Goal: Information Seeking & Learning: Learn about a topic

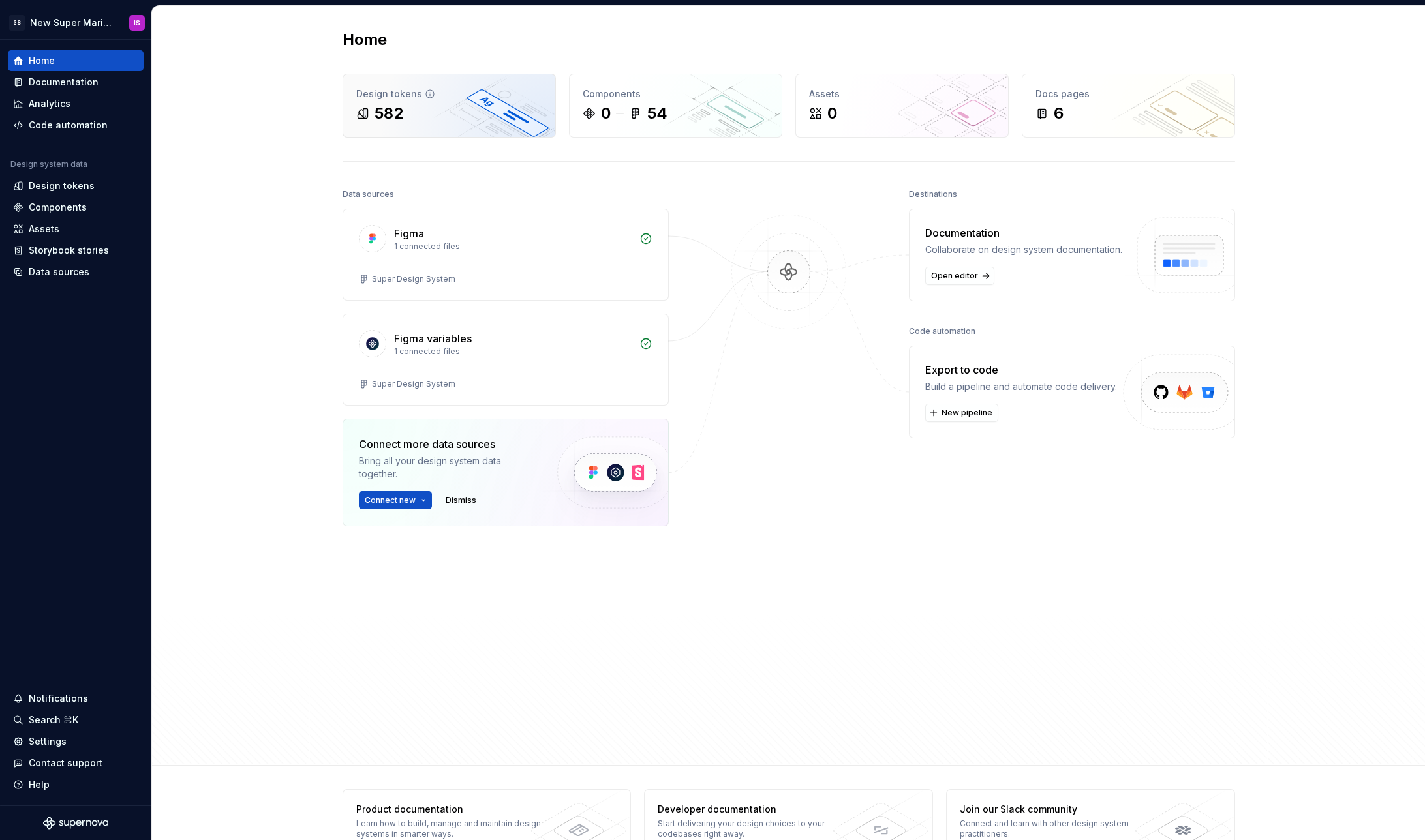
click at [434, 108] on div "582" at bounding box center [449, 113] width 186 height 21
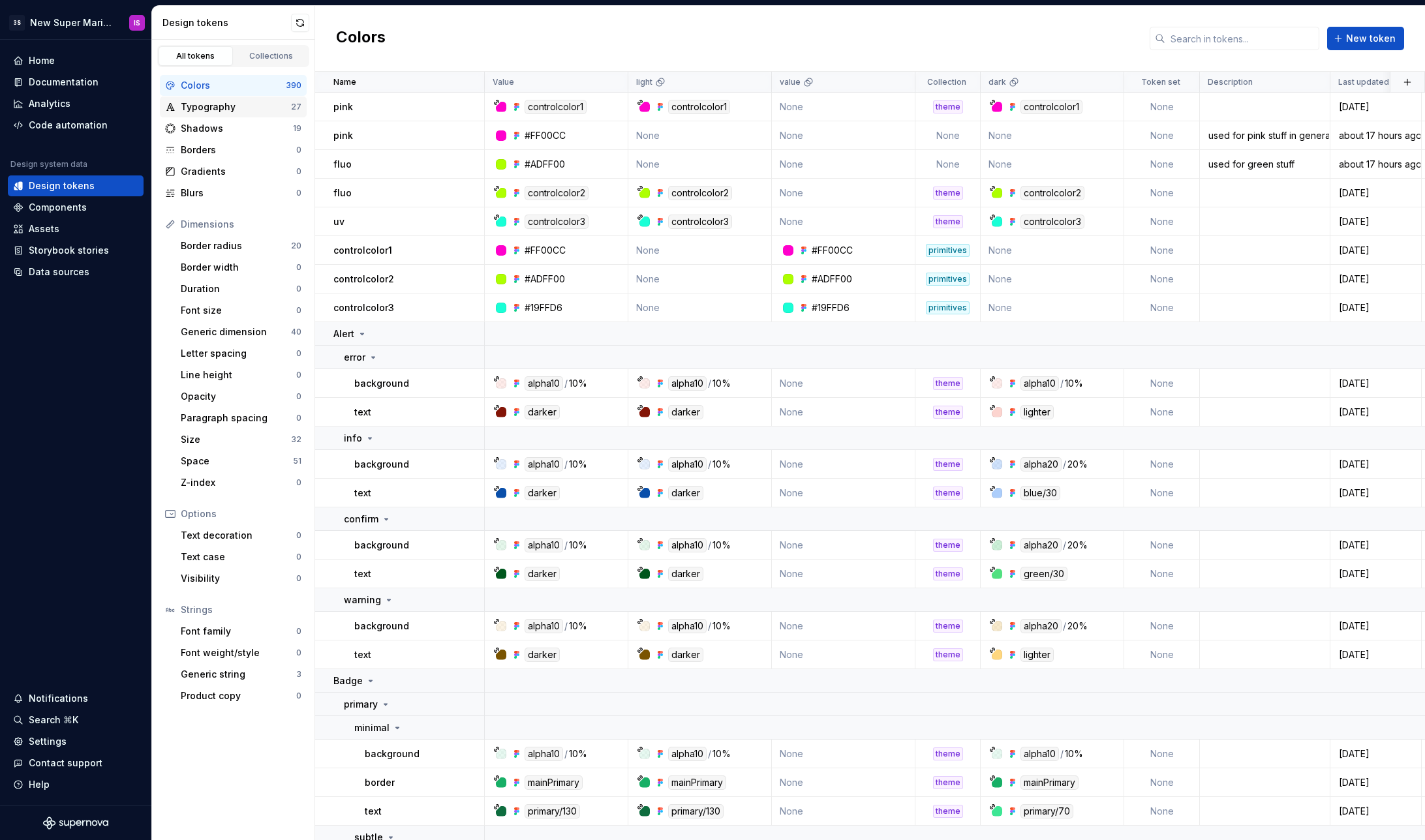
click at [213, 104] on div "Typography" at bounding box center [236, 107] width 111 height 13
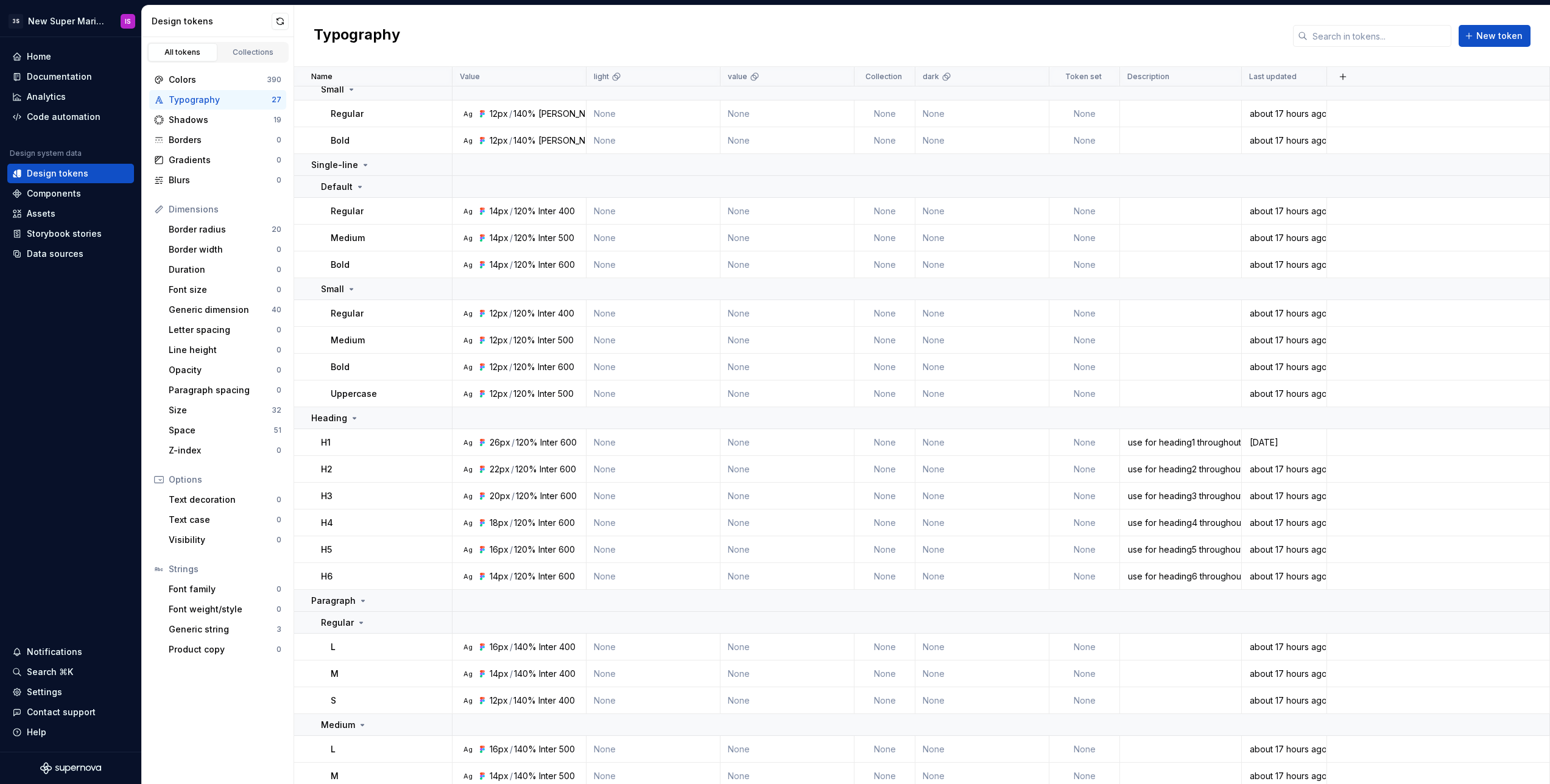
scroll to position [311, 0]
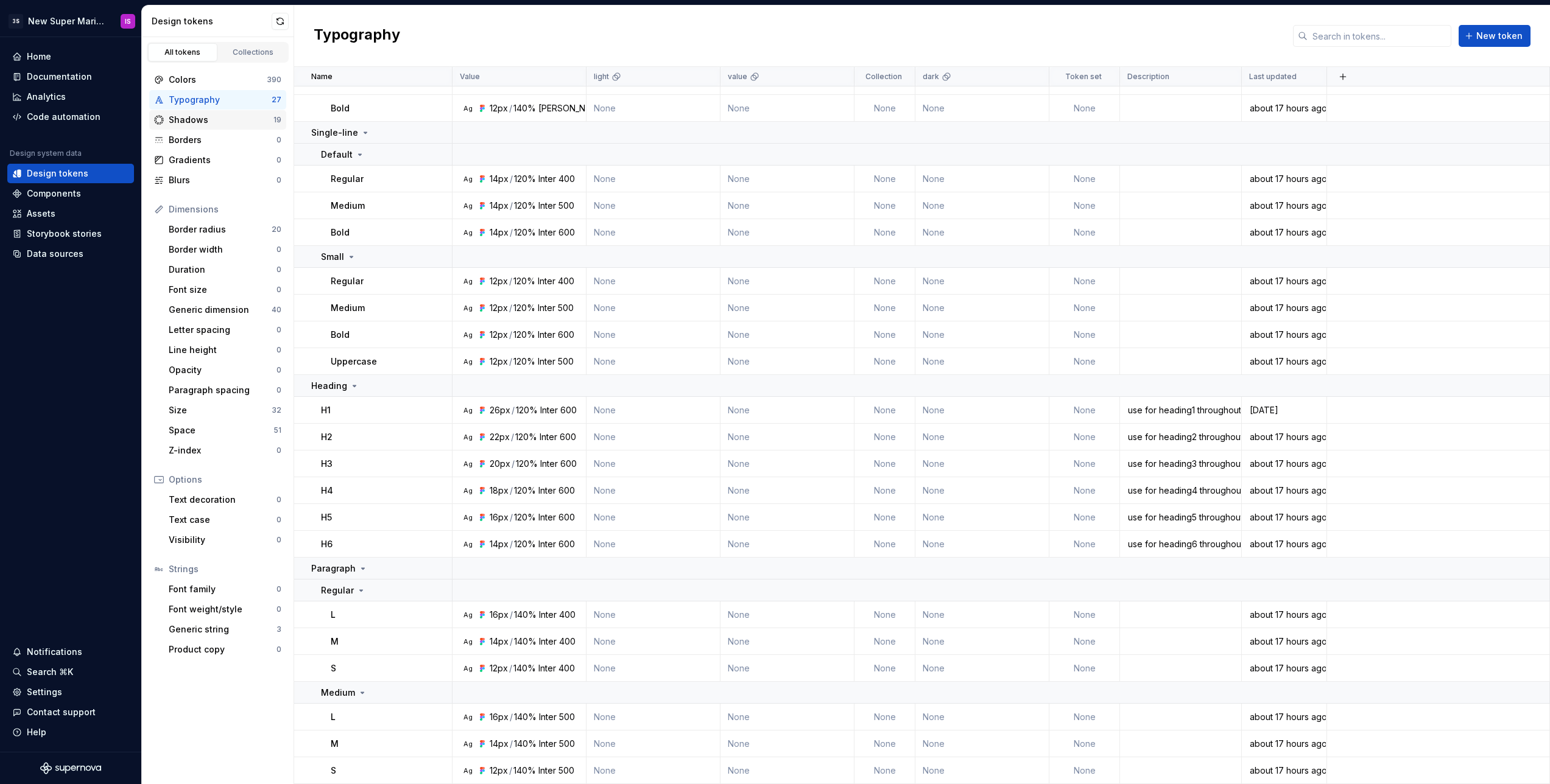
click at [198, 120] on div "Shadows" at bounding box center [221, 120] width 105 height 12
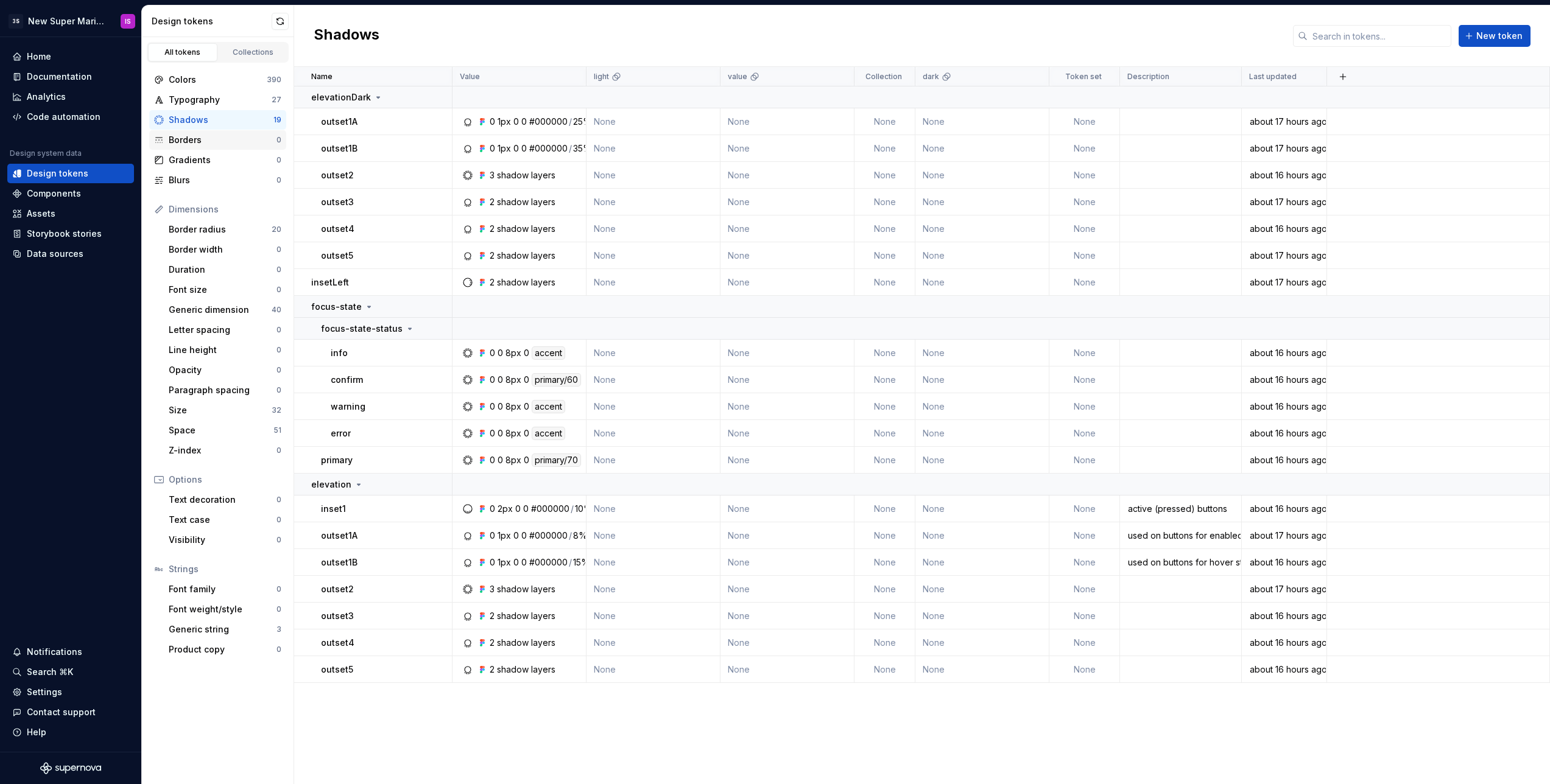
click at [194, 142] on div "Borders" at bounding box center [223, 140] width 108 height 12
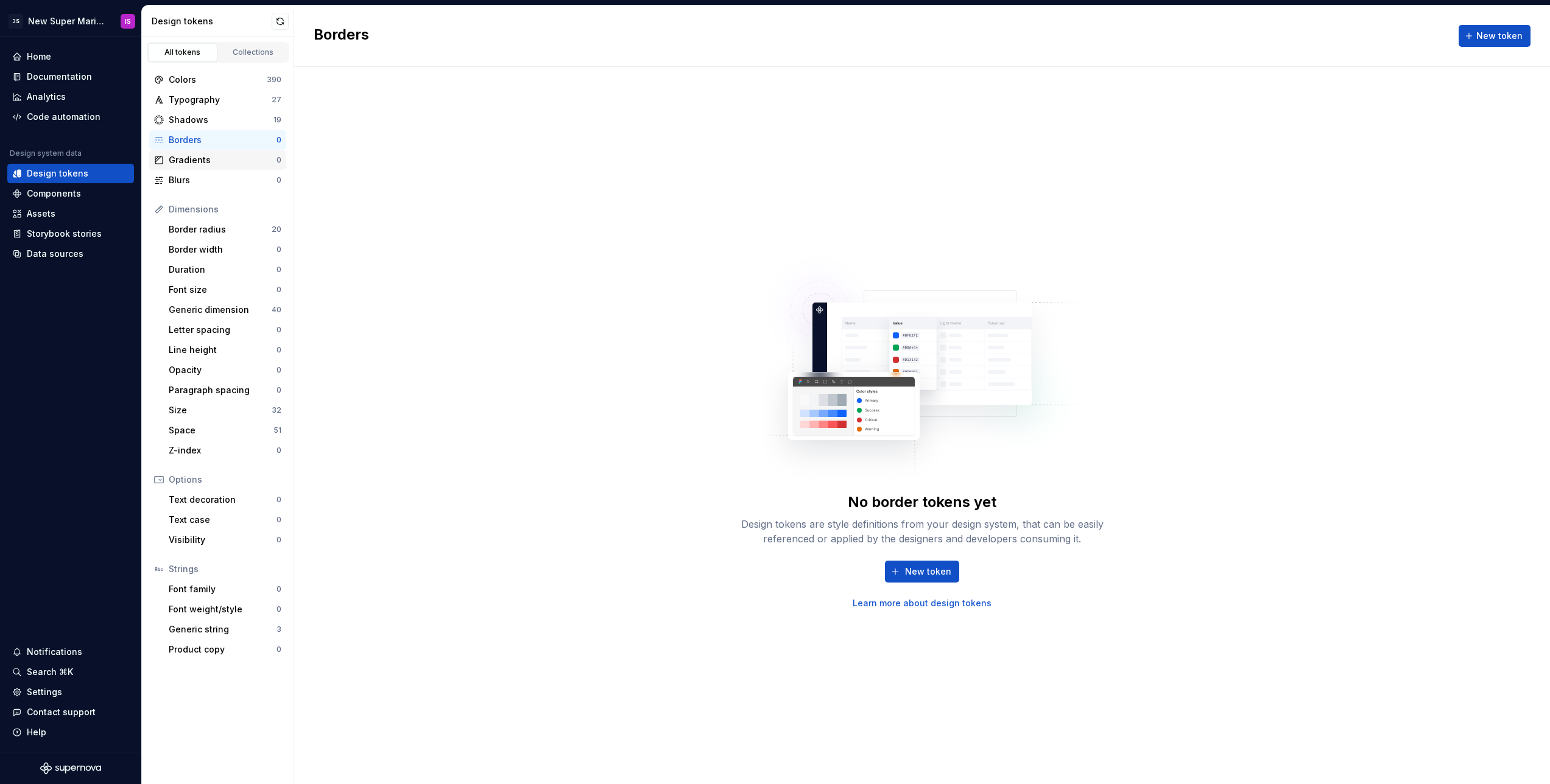
click at [194, 155] on div "Gradients" at bounding box center [223, 160] width 108 height 12
click at [204, 179] on div "Blurs" at bounding box center [223, 180] width 108 height 12
click at [198, 309] on div "Generic dimension" at bounding box center [221, 309] width 103 height 12
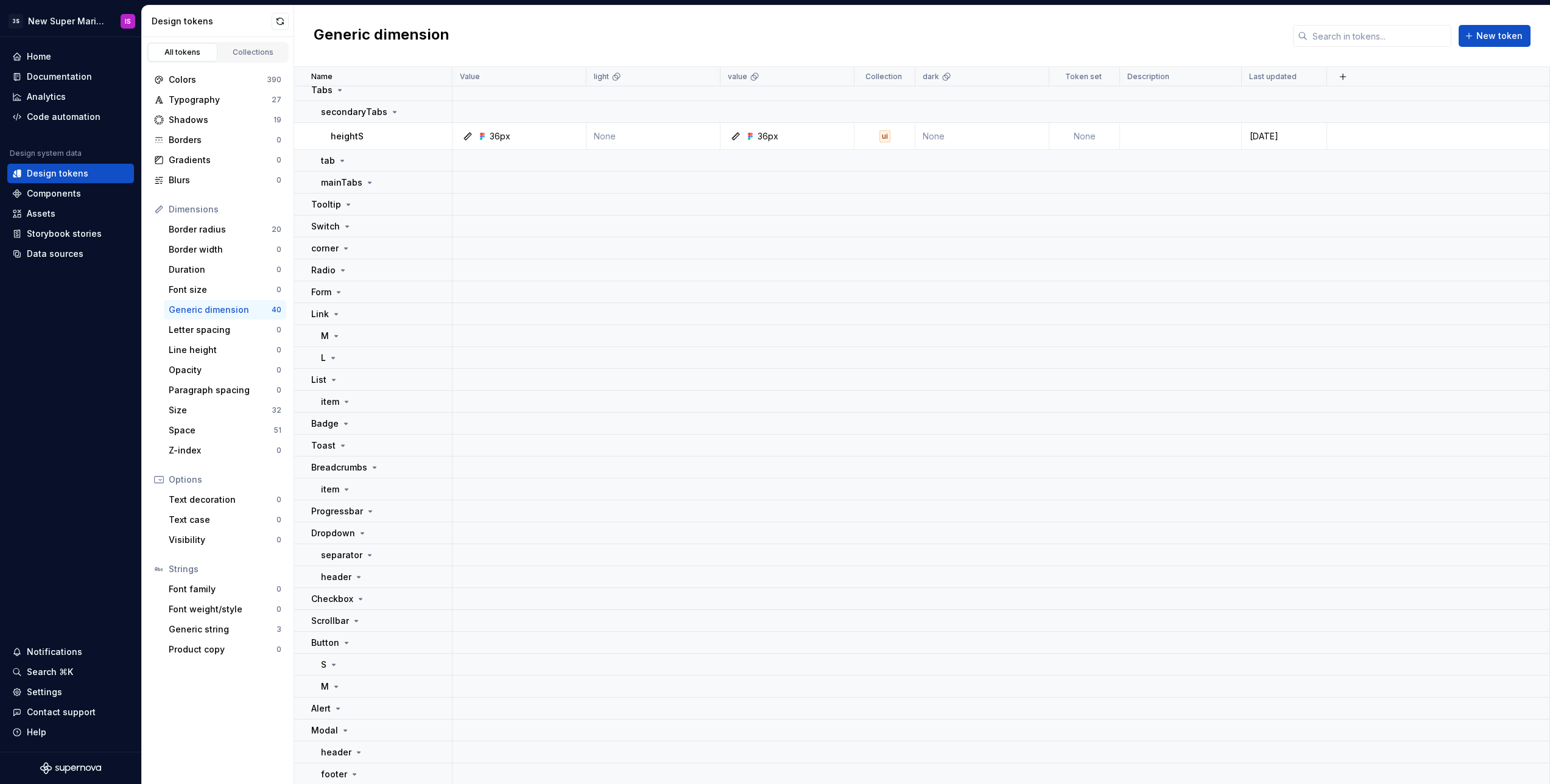
scroll to position [1360, 0]
click at [222, 435] on div "Space" at bounding box center [221, 430] width 105 height 12
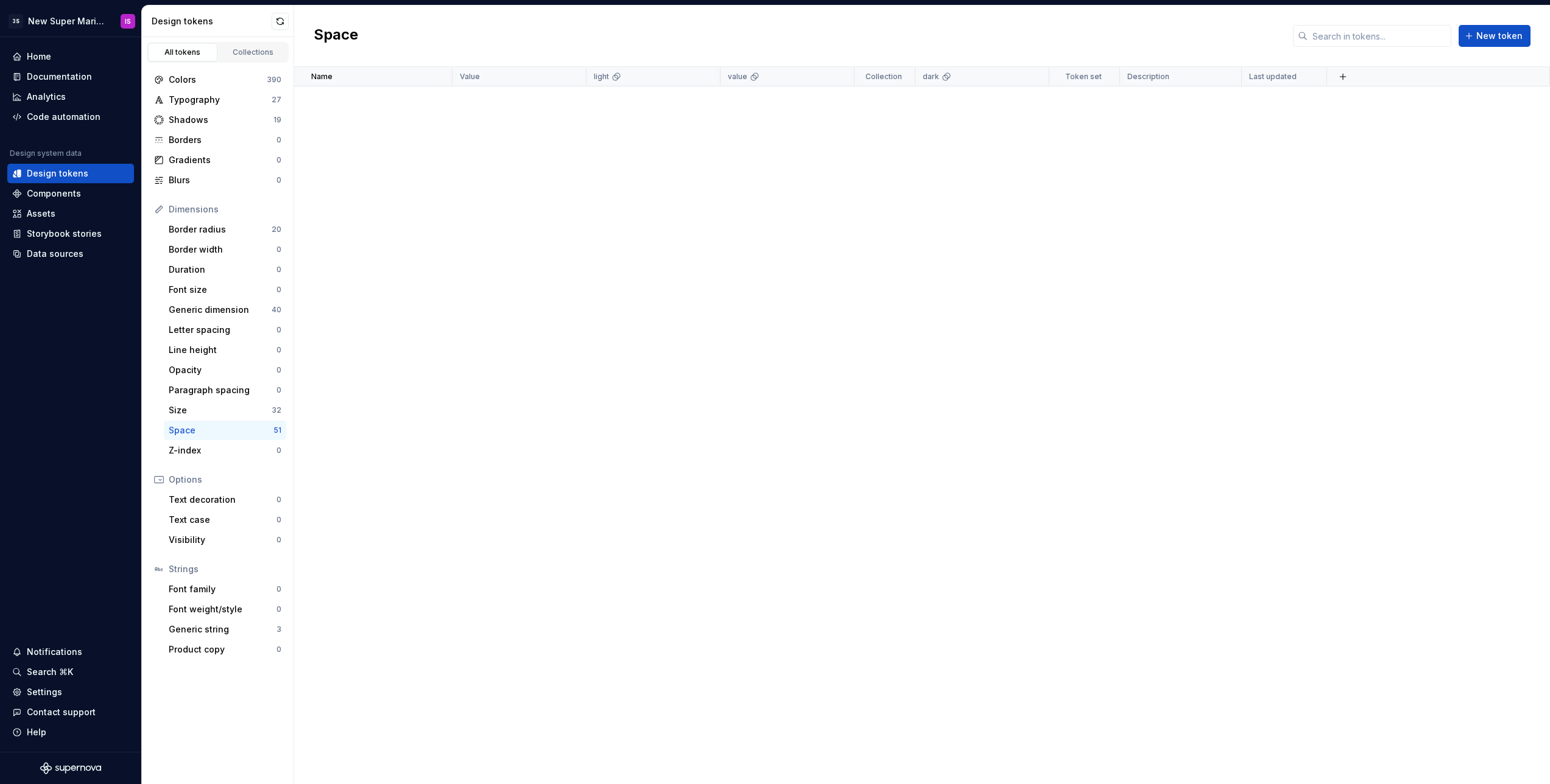
scroll to position [1282, 0]
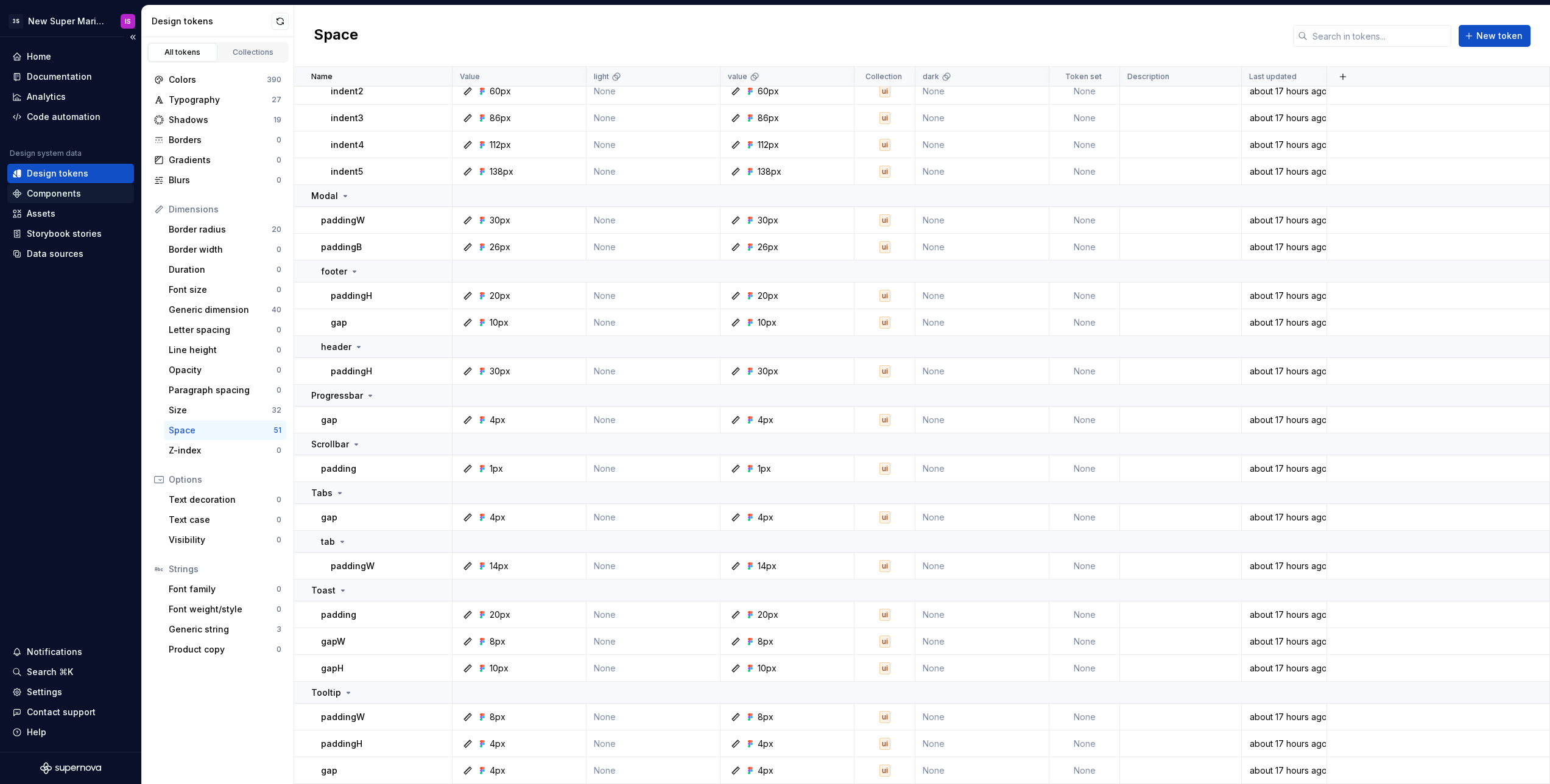
click at [59, 195] on div "Components" at bounding box center [54, 193] width 54 height 12
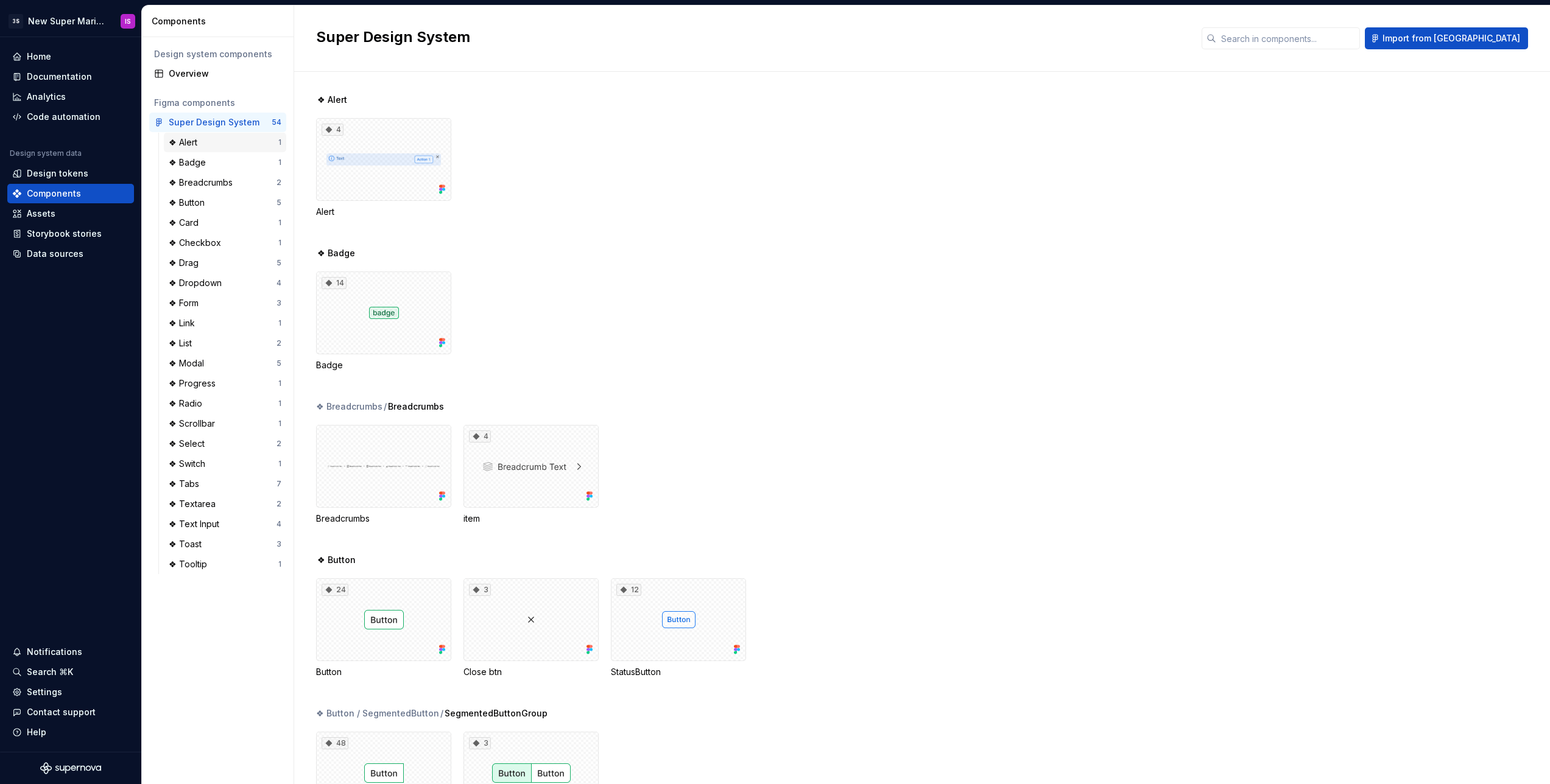
click at [218, 140] on div "❖ Alert" at bounding box center [223, 142] width 110 height 12
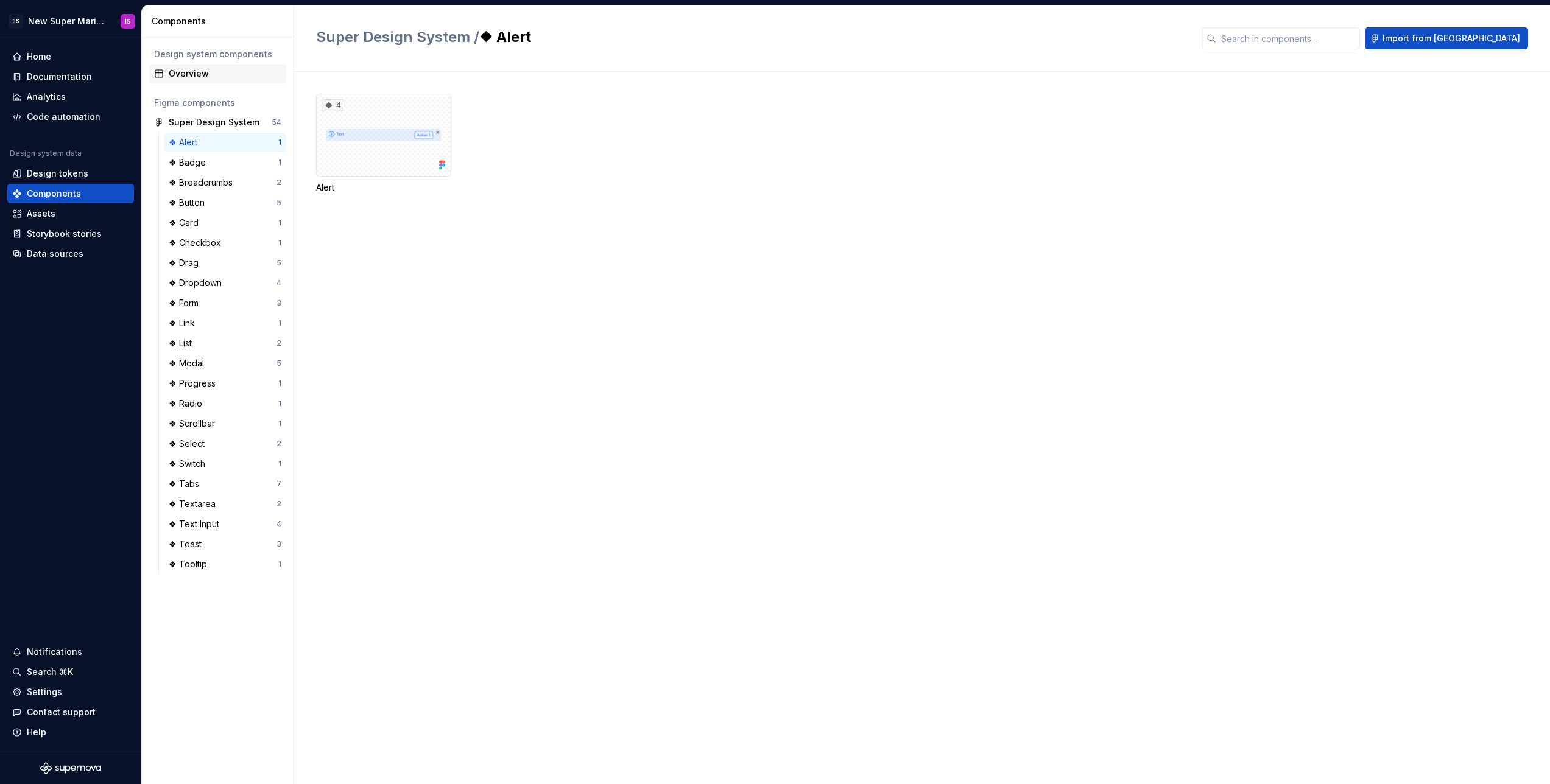
click at [201, 71] on div "Overview" at bounding box center [225, 73] width 112 height 12
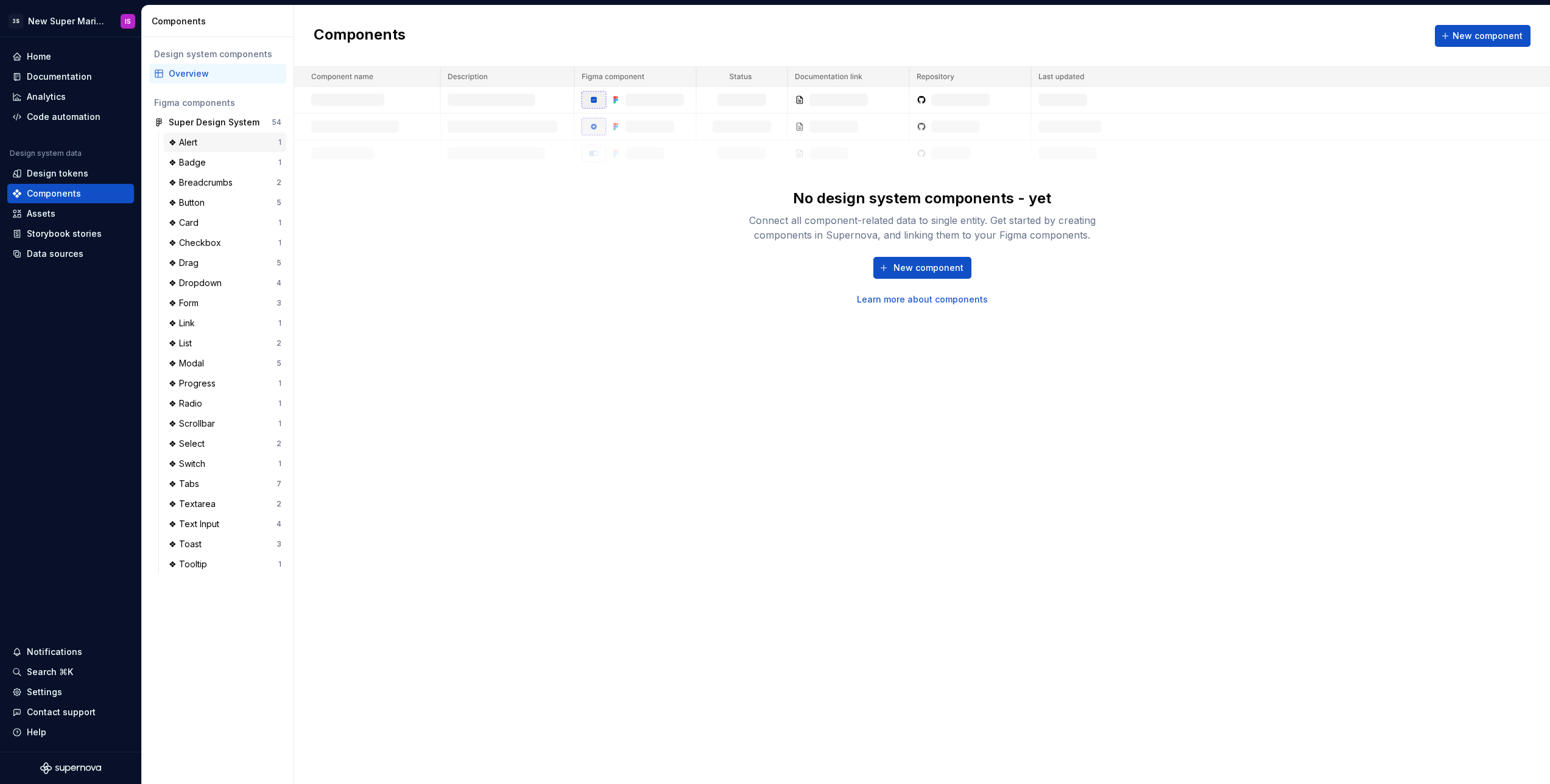
click at [238, 143] on div "❖ Alert" at bounding box center [223, 142] width 110 height 12
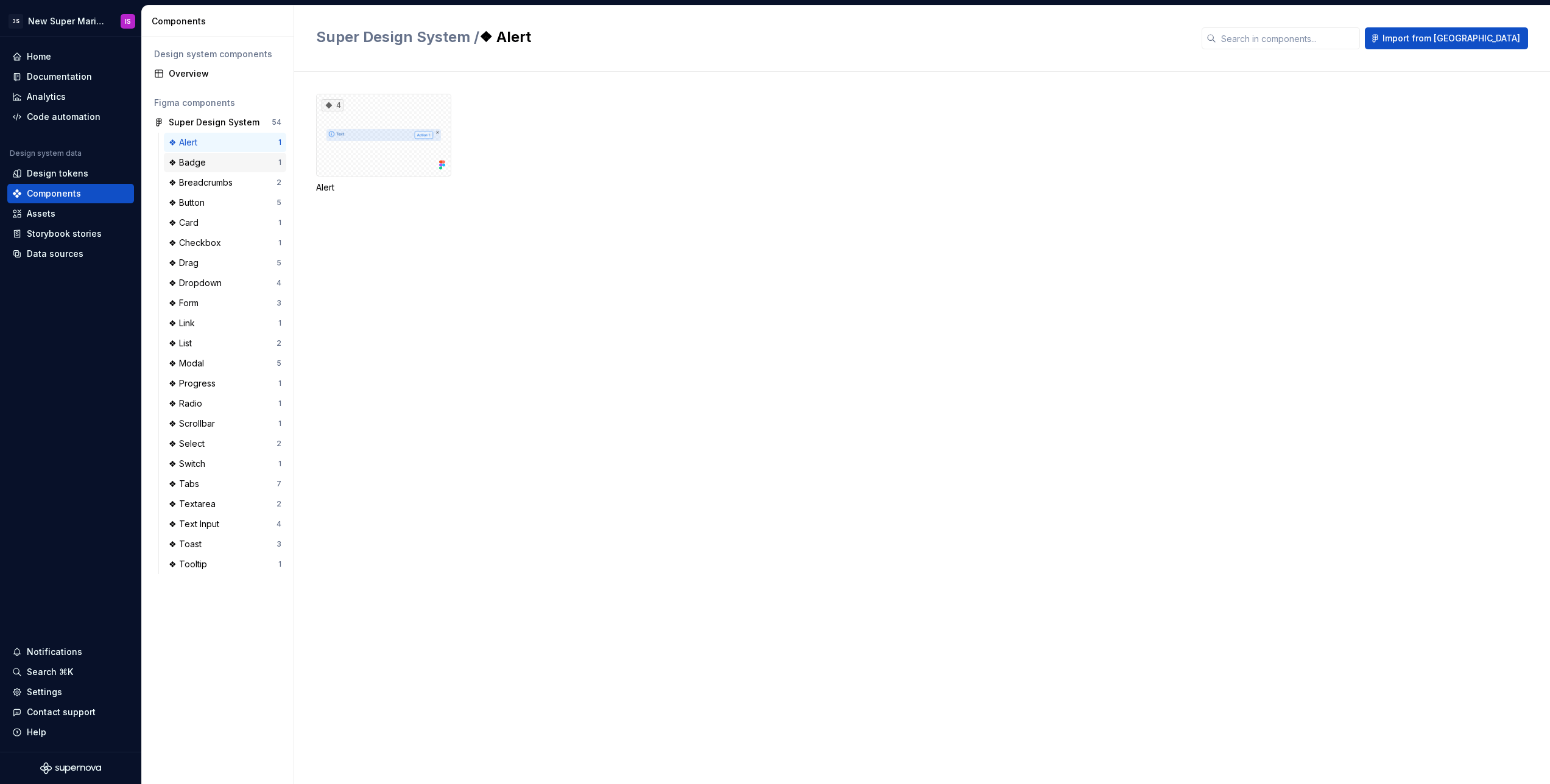
click at [229, 171] on div "❖ Badge 1" at bounding box center [225, 162] width 122 height 19
click at [229, 185] on div "❖ Breadcrumbs" at bounding box center [203, 183] width 69 height 12
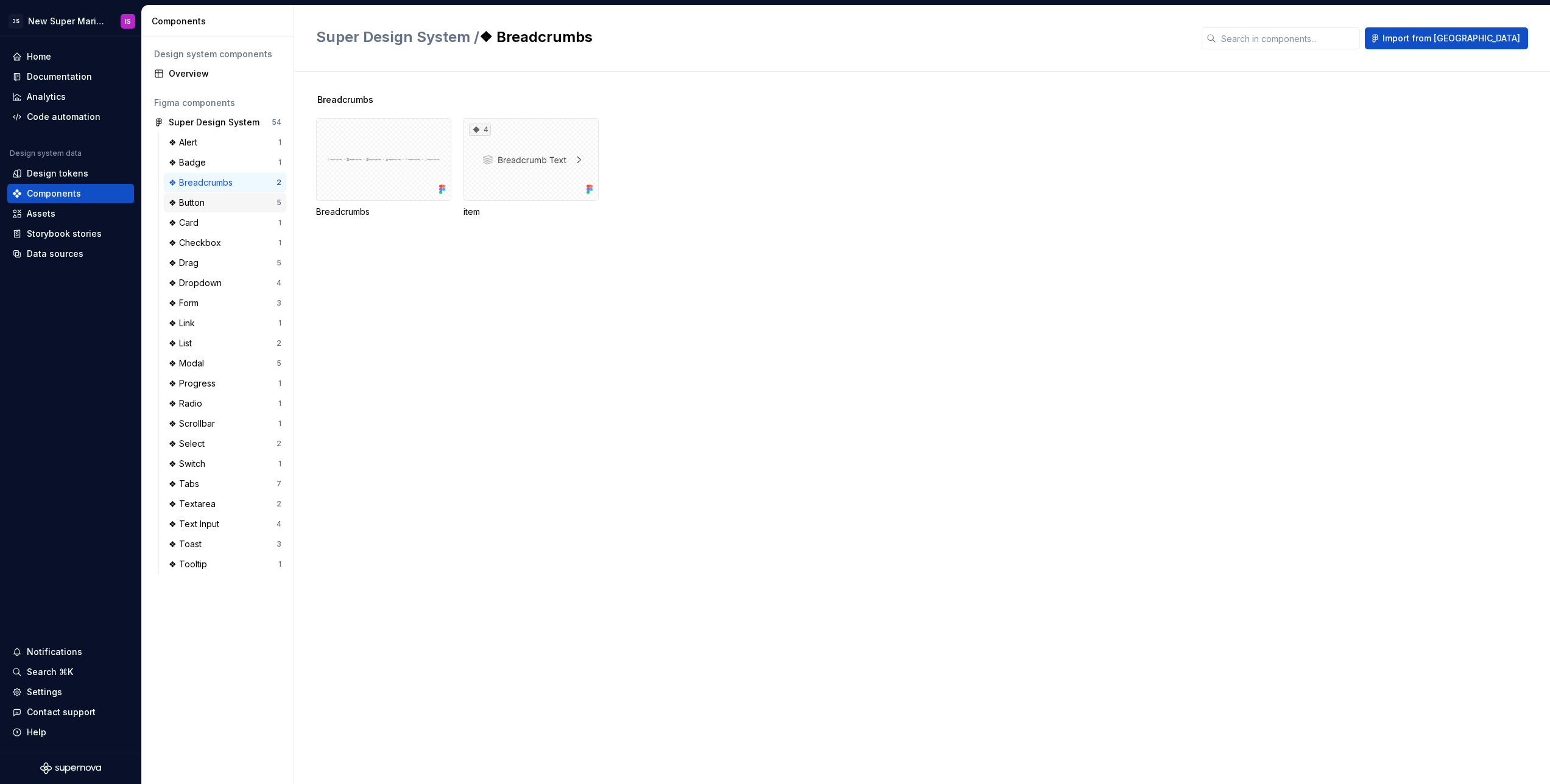
click at [229, 209] on div "❖ Button 5" at bounding box center [225, 203] width 122 height 19
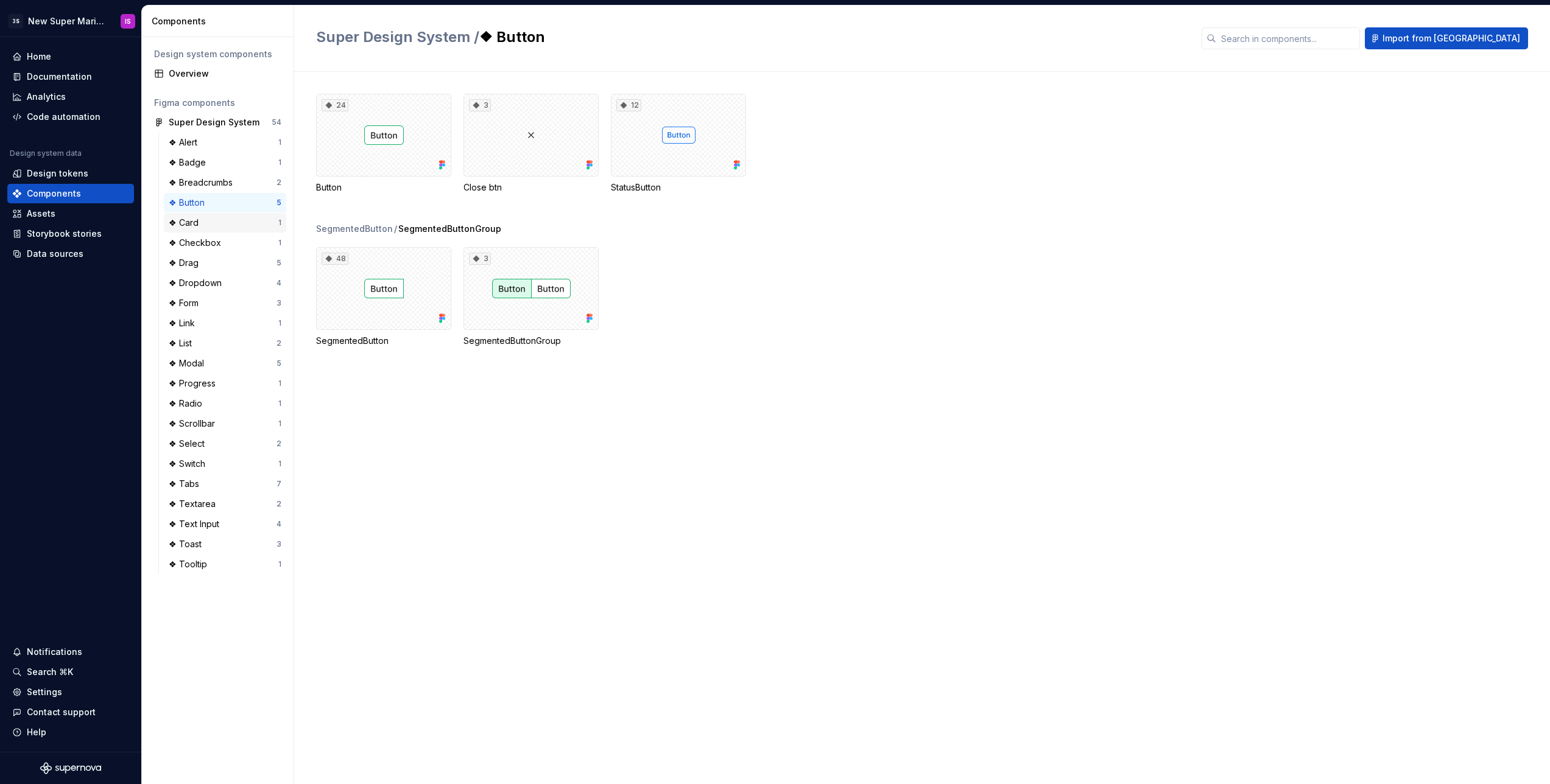
click at [212, 219] on div "❖ Card" at bounding box center [223, 223] width 110 height 12
